Goal: Find specific page/section: Find specific page/section

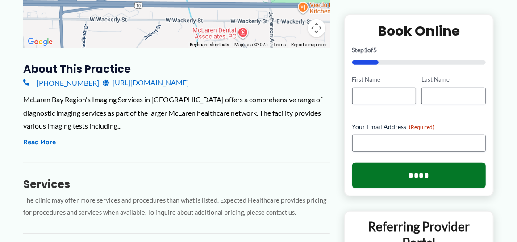
scroll to position [265, 0]
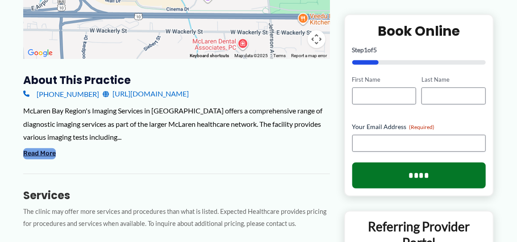
click at [41, 154] on button "Read More" at bounding box center [39, 153] width 33 height 11
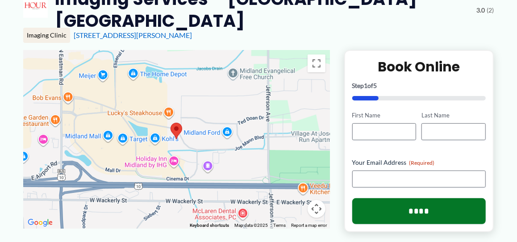
scroll to position [0, 0]
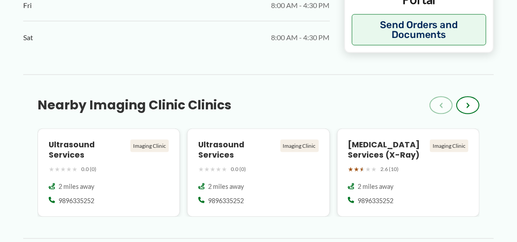
scroll to position [803, 0]
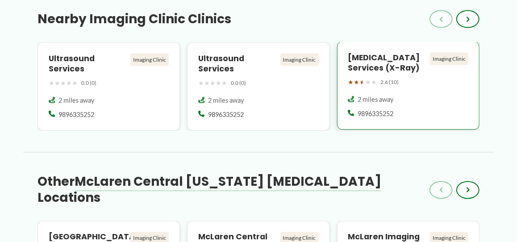
click at [447, 57] on div "Imaging Clinic" at bounding box center [449, 59] width 38 height 12
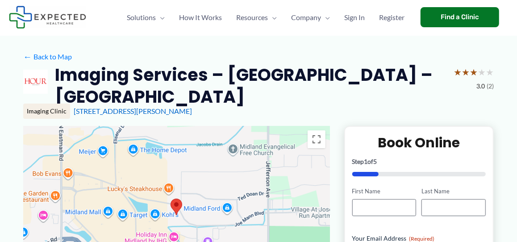
scroll to position [0, 0]
